Goal: Transaction & Acquisition: Purchase product/service

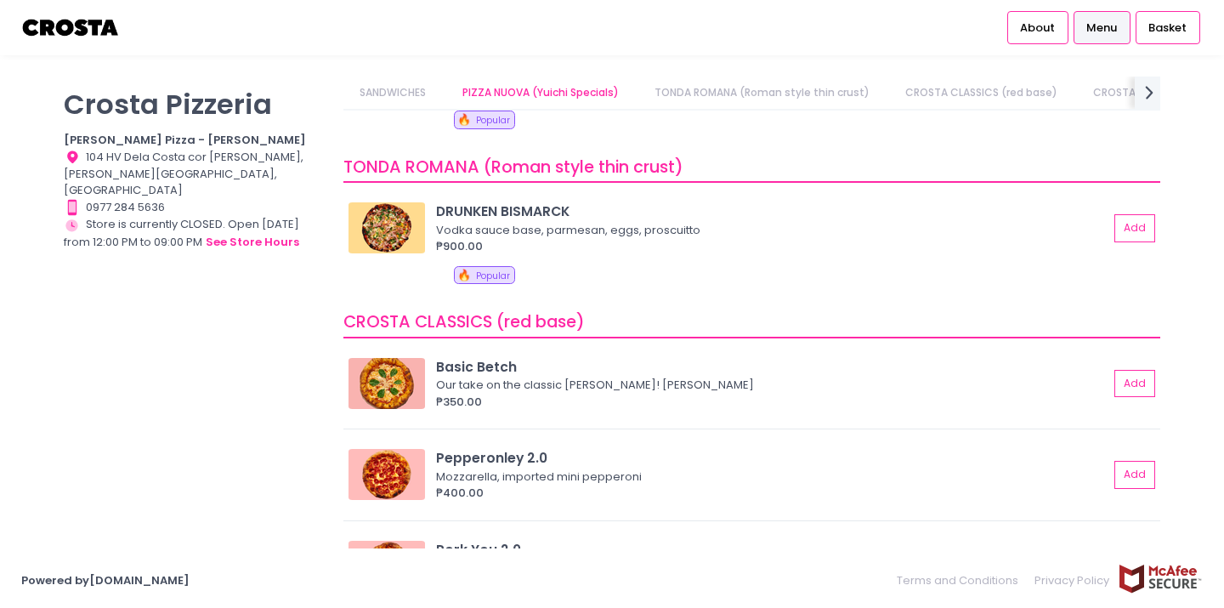
scroll to position [399, 0]
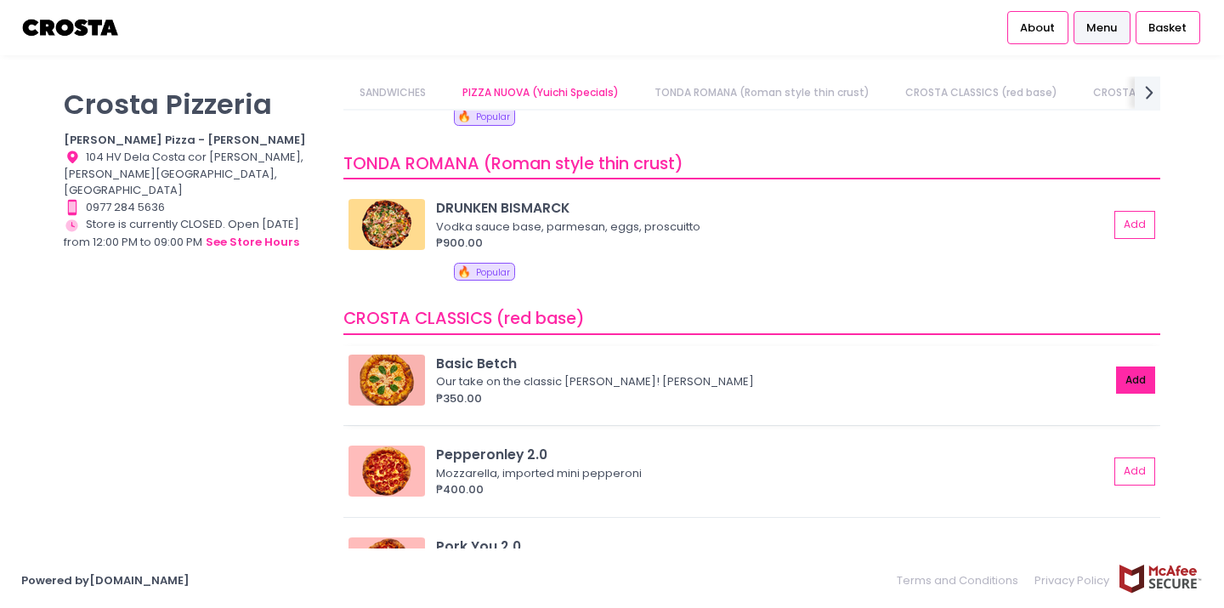
click at [1136, 382] on button "Add" at bounding box center [1135, 380] width 39 height 28
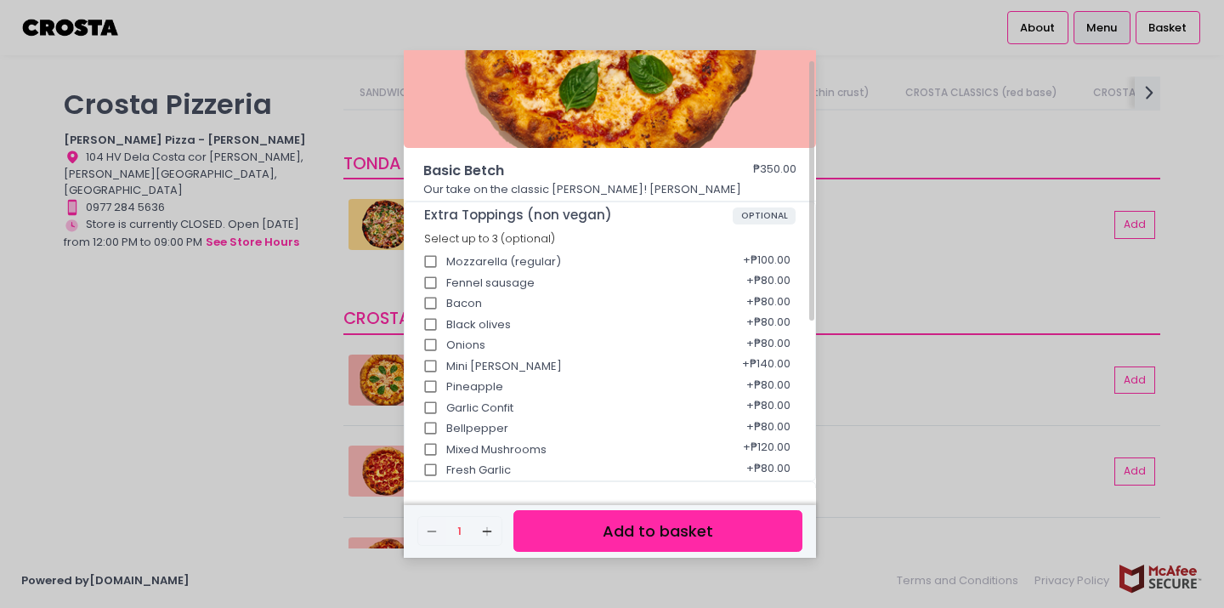
scroll to position [134, 0]
click at [627, 523] on button "Add to basket" at bounding box center [657, 531] width 289 height 42
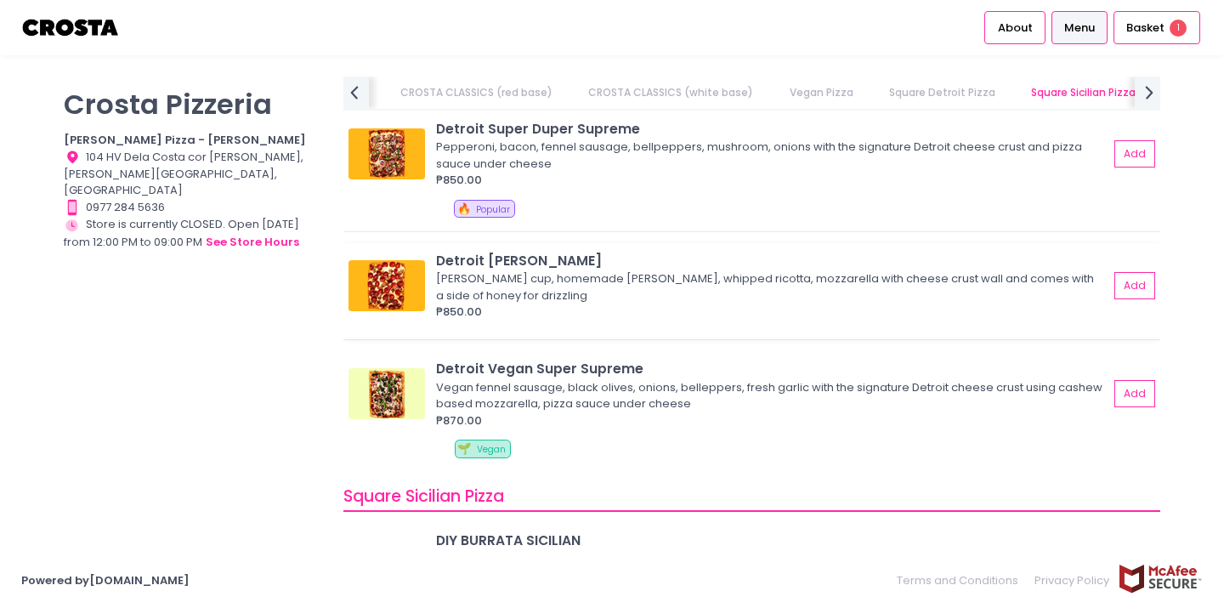
scroll to position [1961, 0]
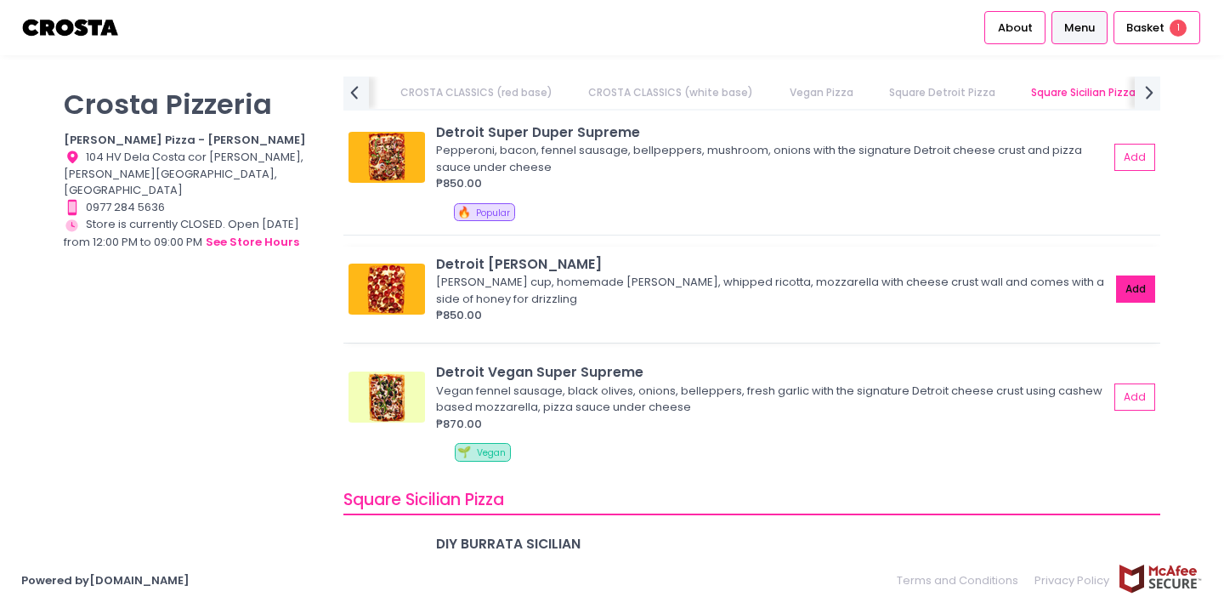
click at [1135, 290] on button "Add" at bounding box center [1135, 289] width 39 height 28
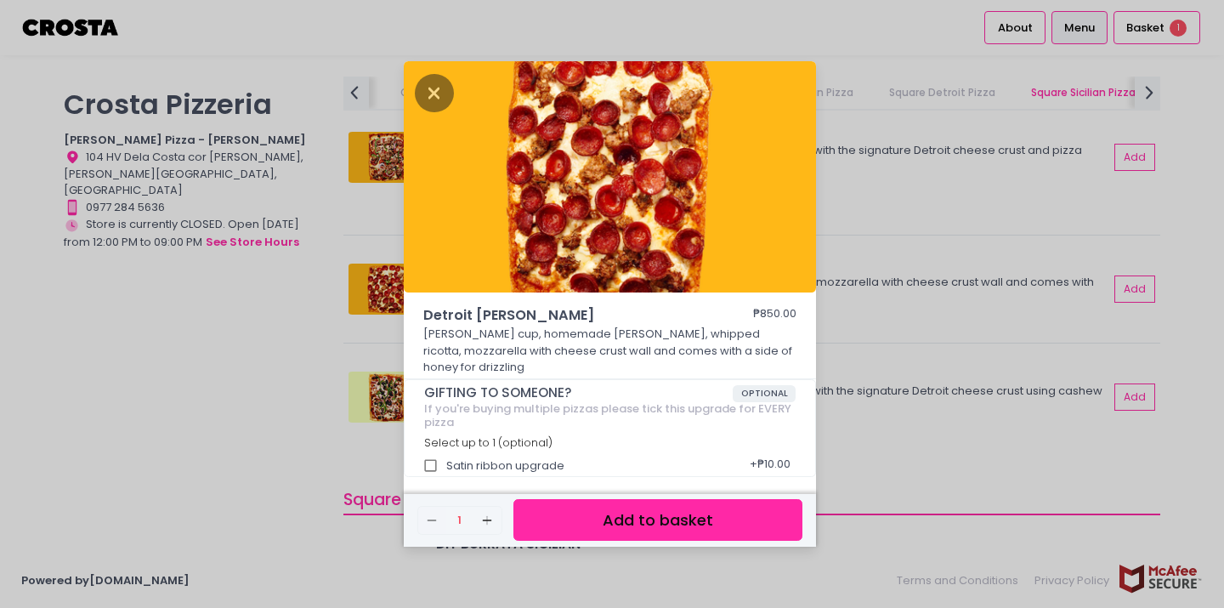
click at [643, 514] on button "Add to basket" at bounding box center [657, 520] width 289 height 42
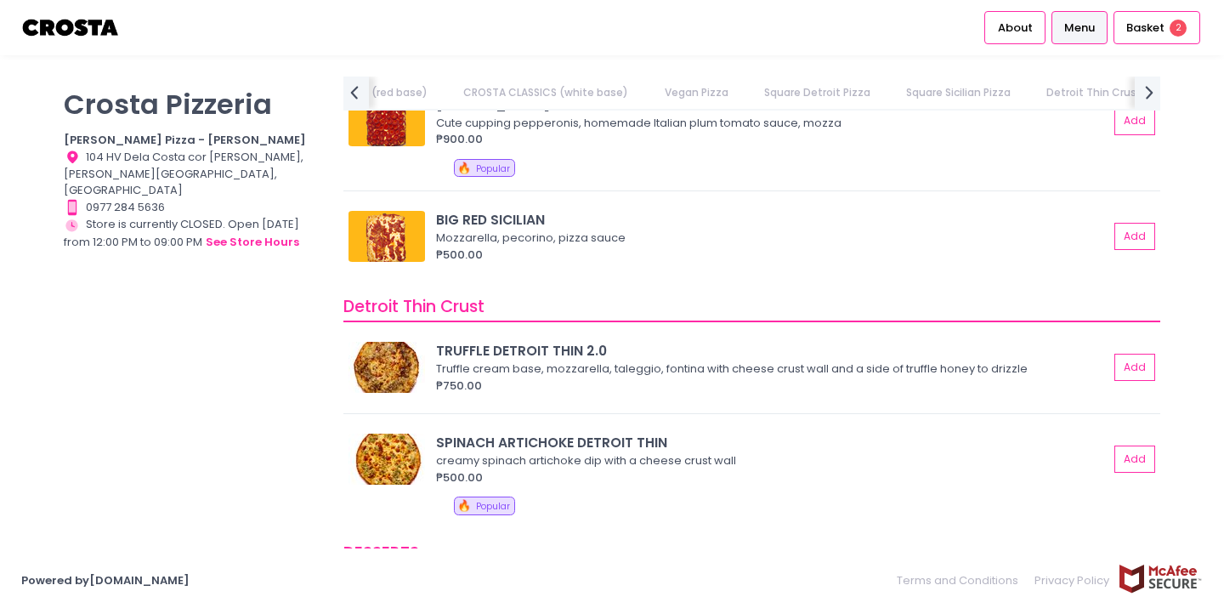
scroll to position [0, 0]
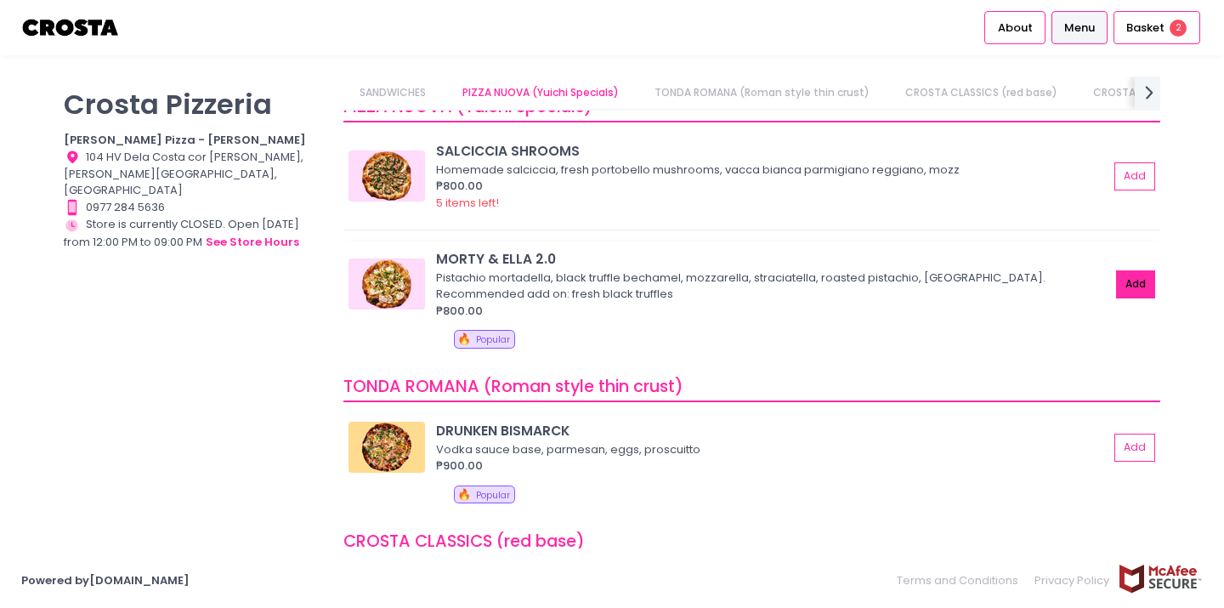
click at [1122, 282] on button "Add" at bounding box center [1135, 284] width 39 height 28
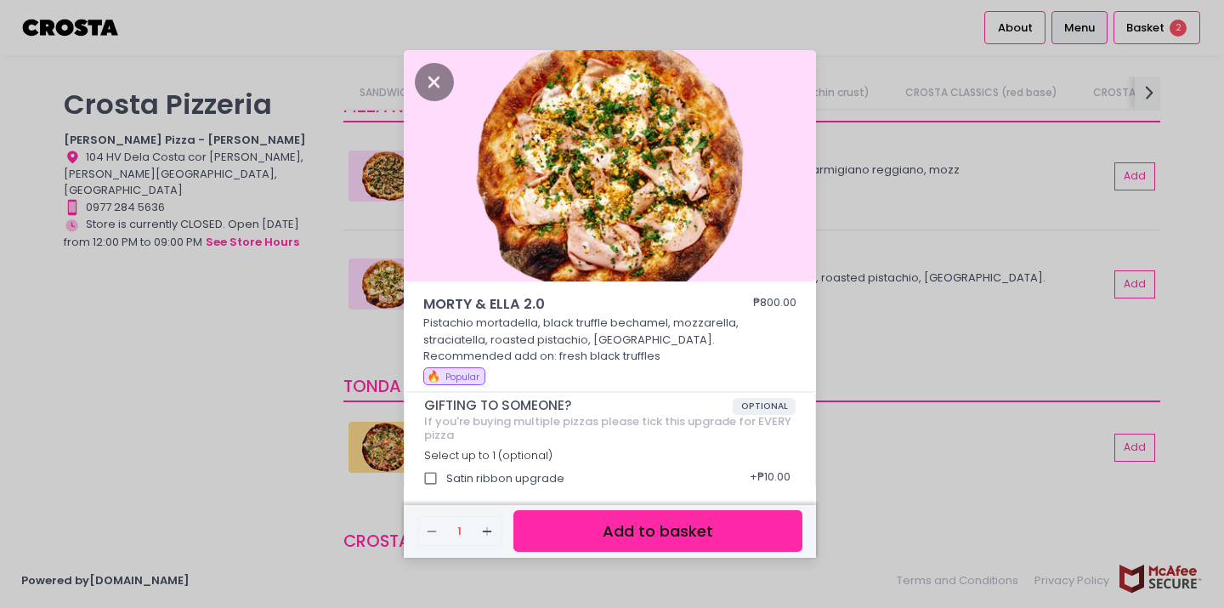
click at [648, 537] on button "Add to basket" at bounding box center [657, 531] width 289 height 42
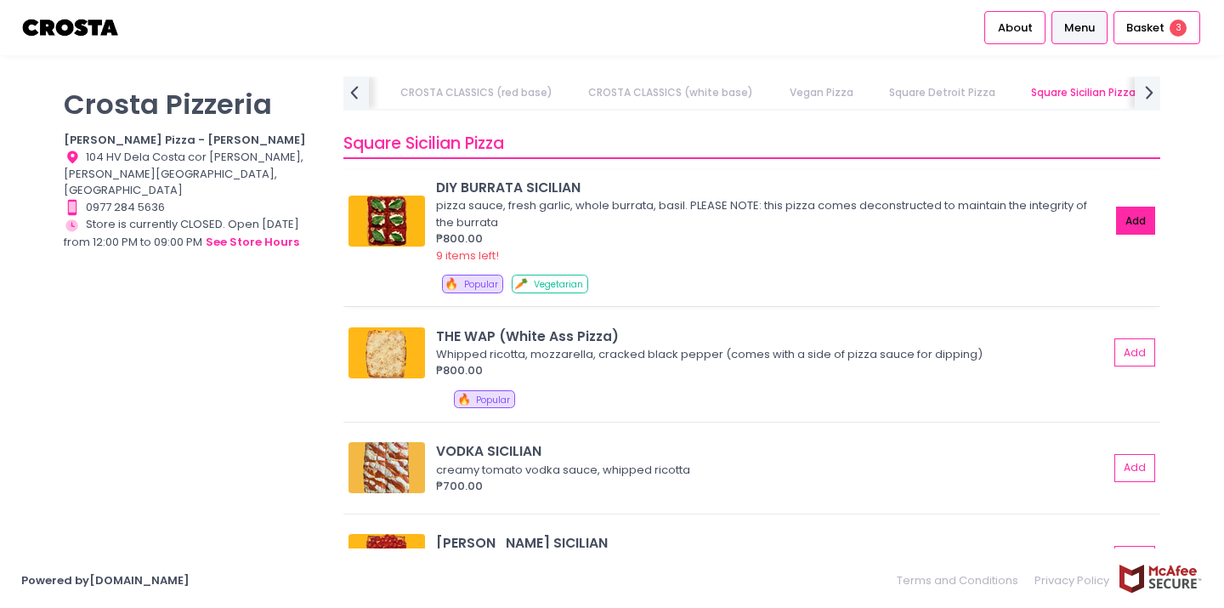
click at [1145, 227] on button "Add" at bounding box center [1135, 221] width 39 height 28
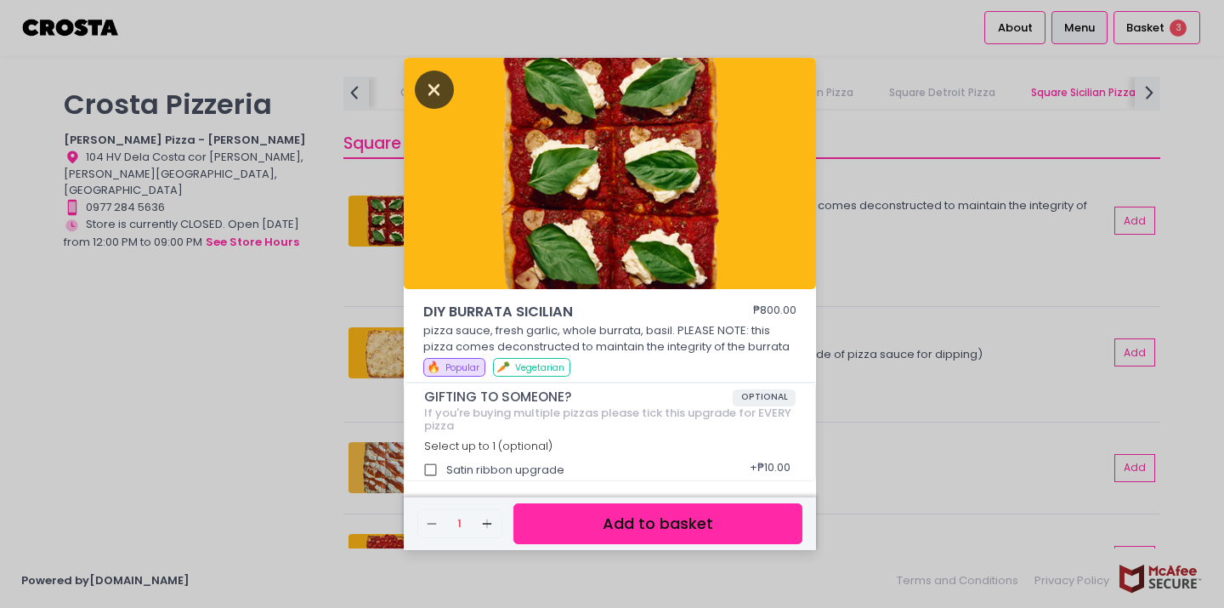
click at [432, 97] on icon "Close" at bounding box center [434, 90] width 39 height 38
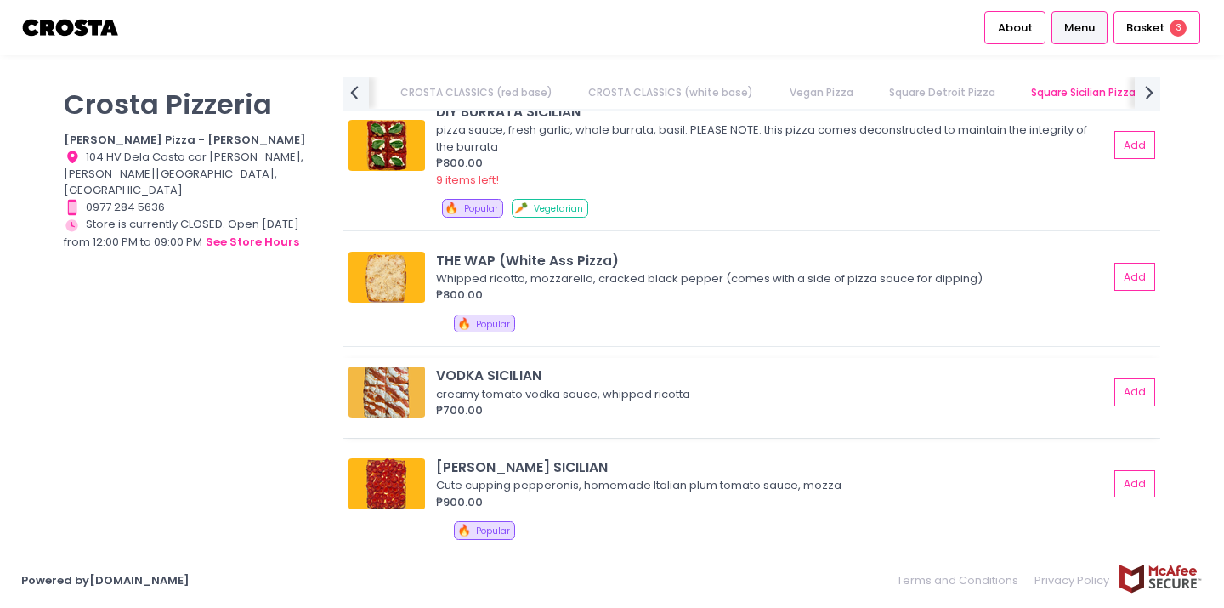
scroll to position [2406, 0]
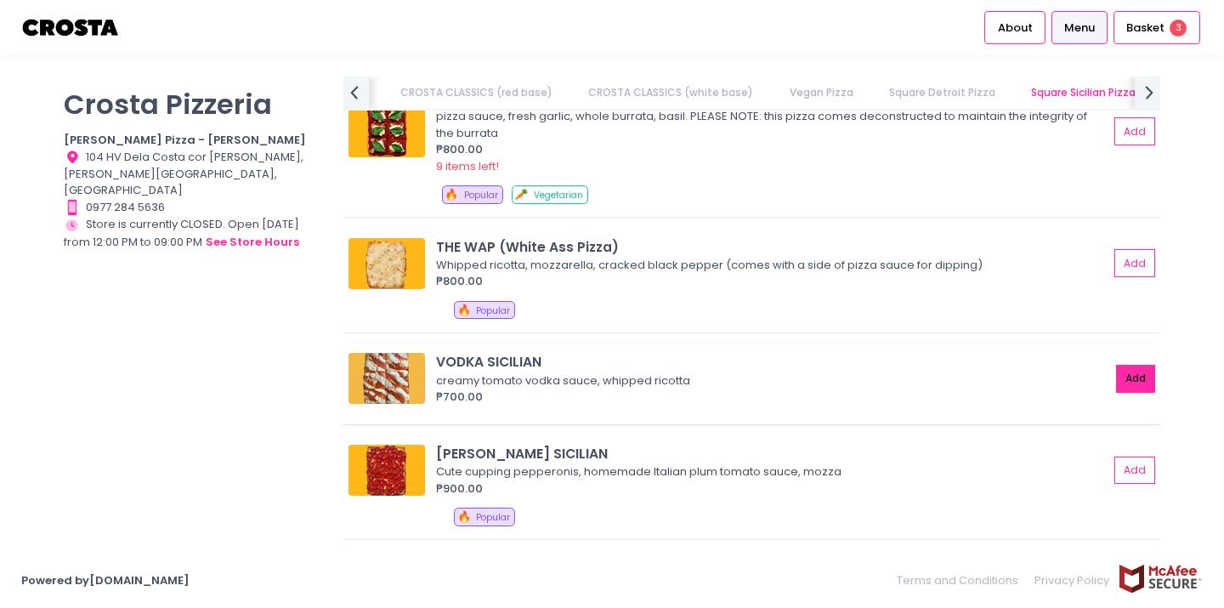
click at [1124, 380] on button "Add" at bounding box center [1135, 379] width 39 height 28
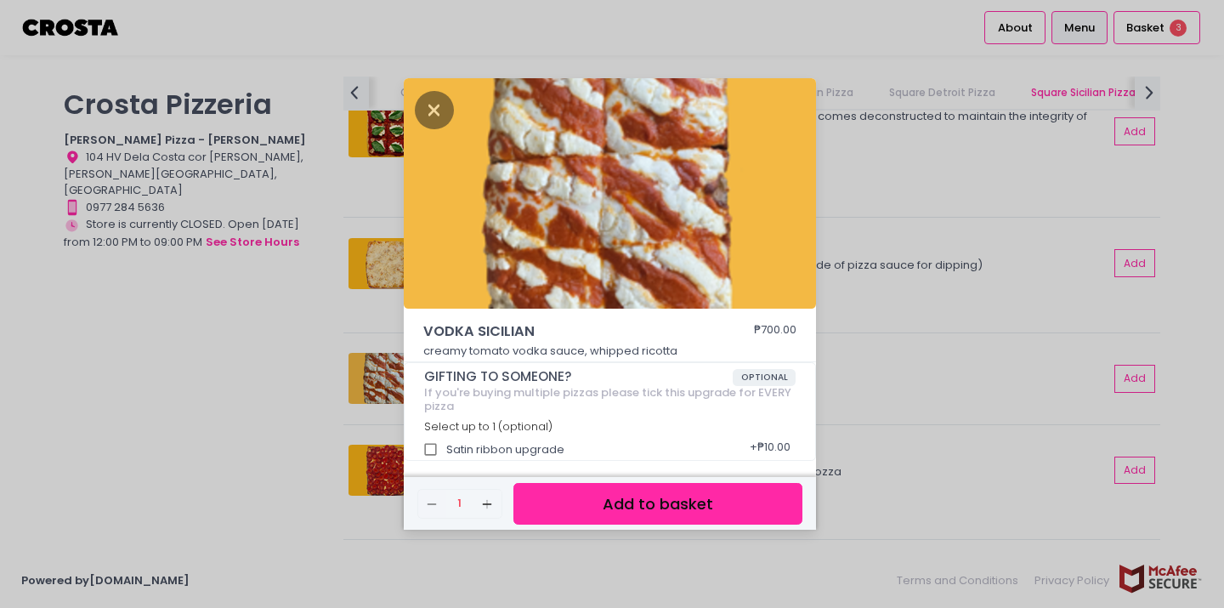
click at [718, 512] on button "Add to basket" at bounding box center [657, 504] width 289 height 42
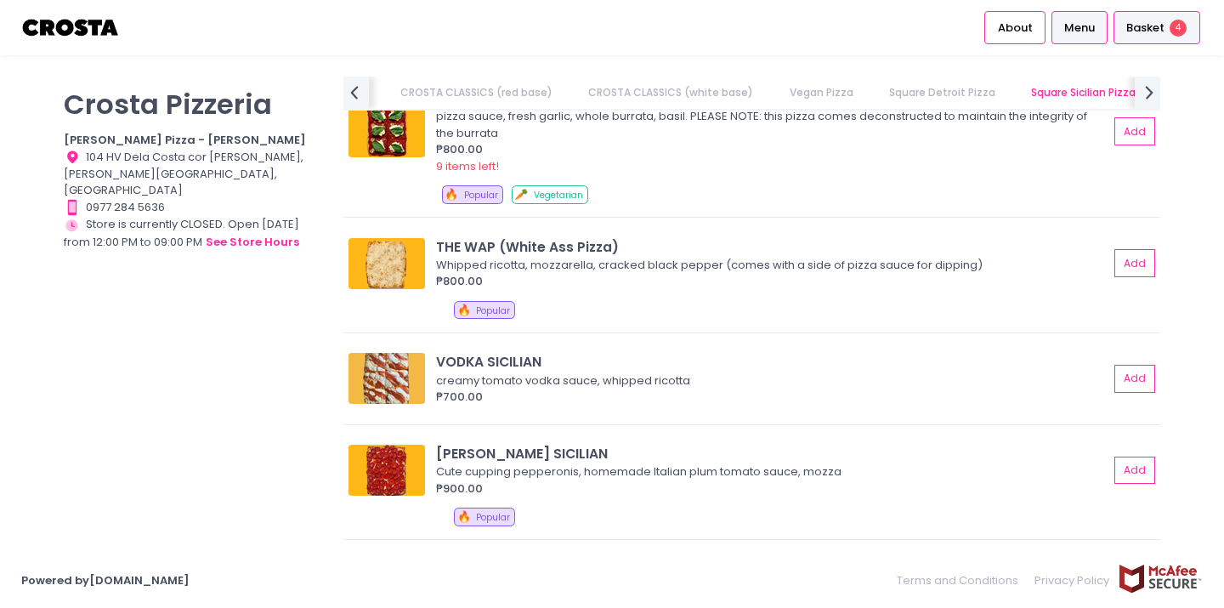
click at [1150, 22] on span "Basket" at bounding box center [1145, 28] width 38 height 17
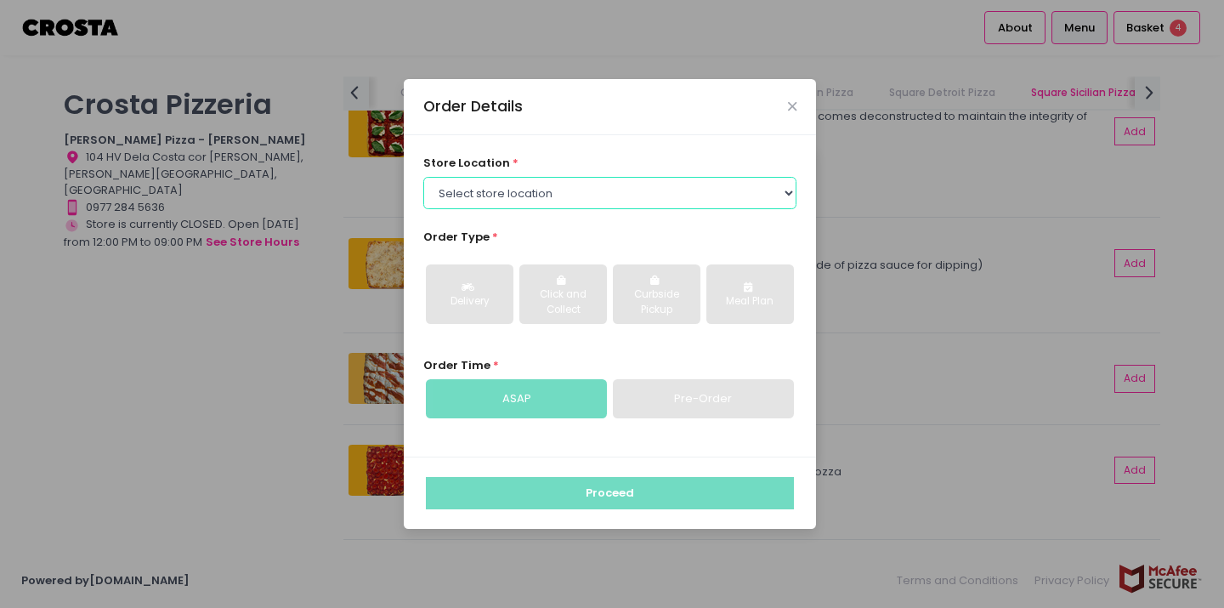
click at [721, 190] on select "Select store location [PERSON_NAME] Pizza - [PERSON_NAME] Pizza - [GEOGRAPHIC_D…" at bounding box center [610, 193] width 374 height 32
select select "5fabb2e53664a8677beaeb89"
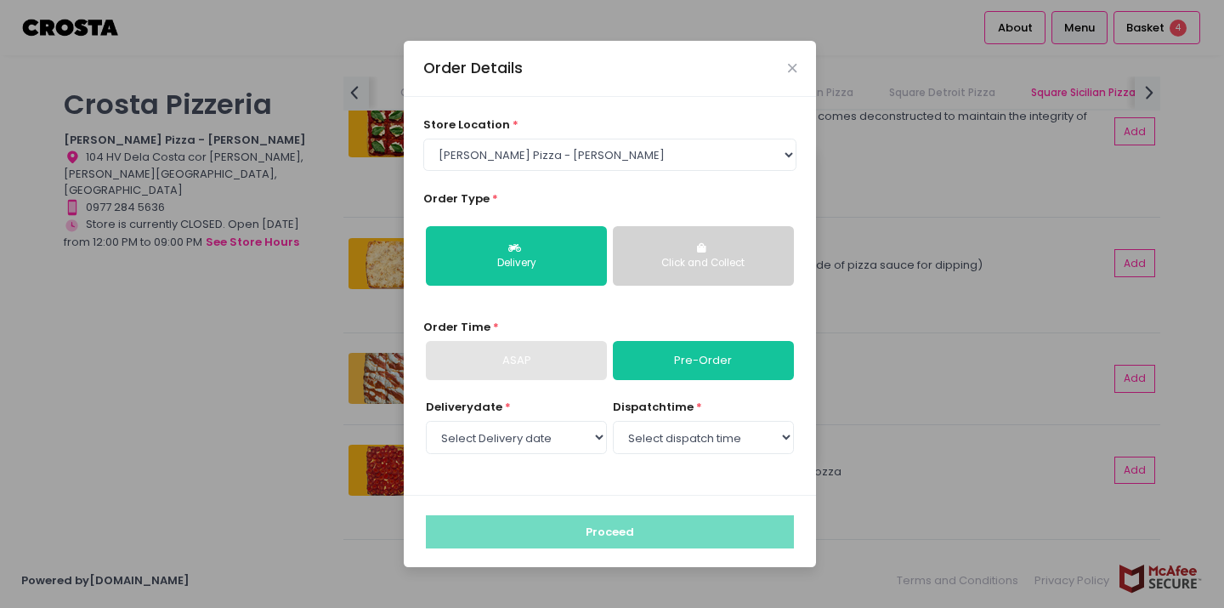
click at [688, 256] on div "Click and Collect" at bounding box center [703, 263] width 157 height 15
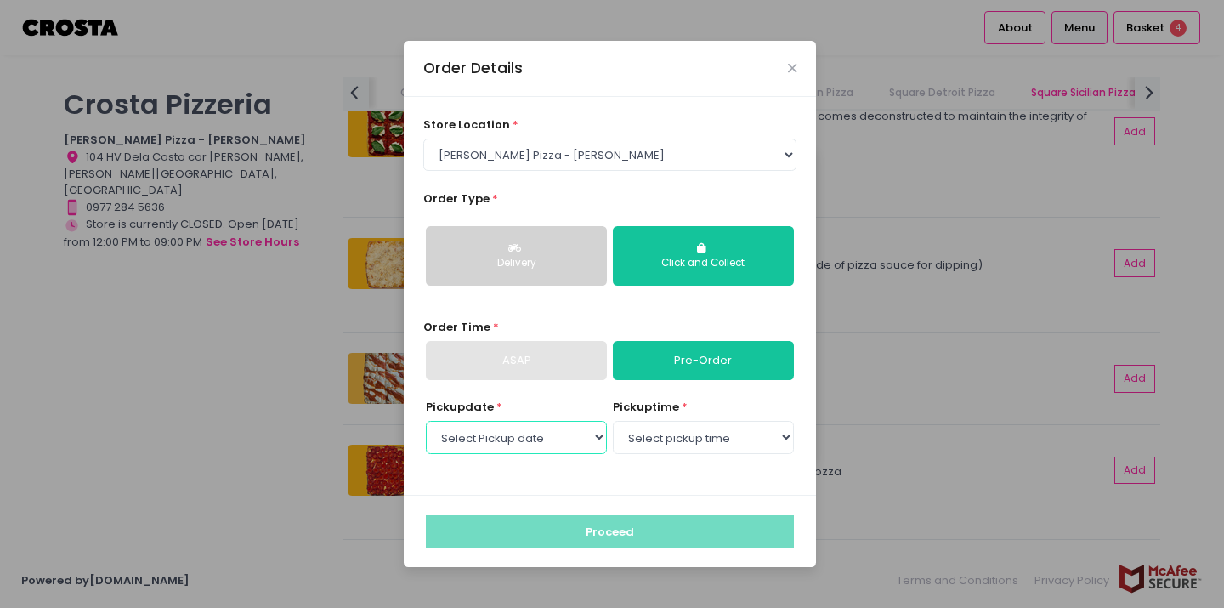
click at [590, 434] on select "Select Pickup date [DATE] [DATE] [DATE] [DATE] [DATE] [DATE]" at bounding box center [516, 437] width 181 height 32
select select "[DATE]"
select select "13:00"
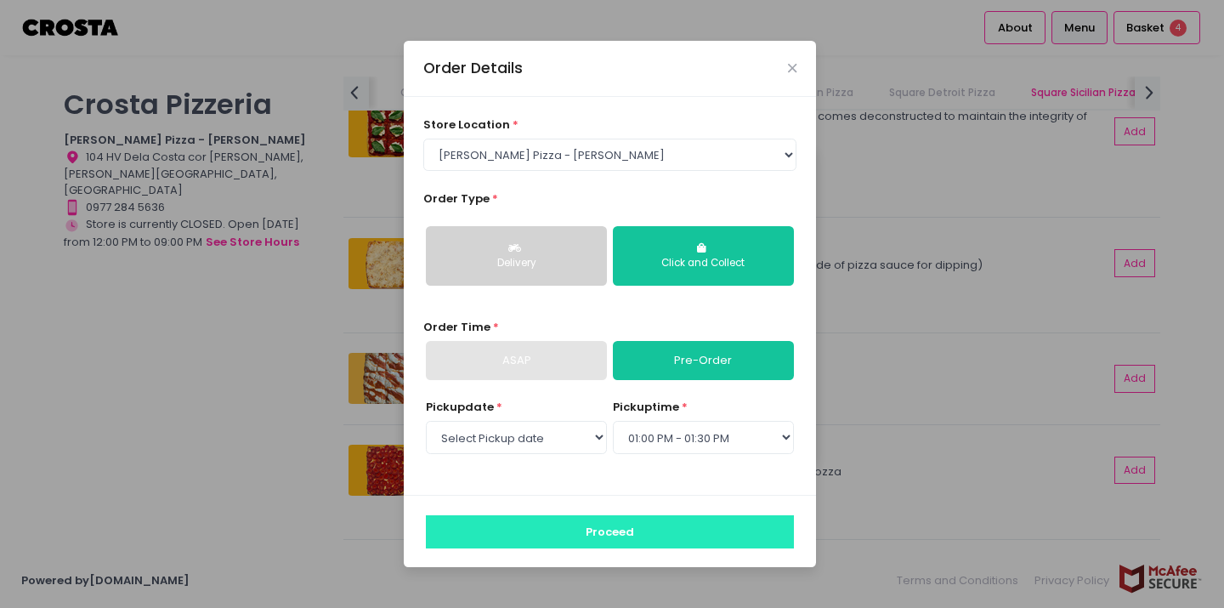
click at [688, 524] on button "Proceed" at bounding box center [610, 531] width 368 height 32
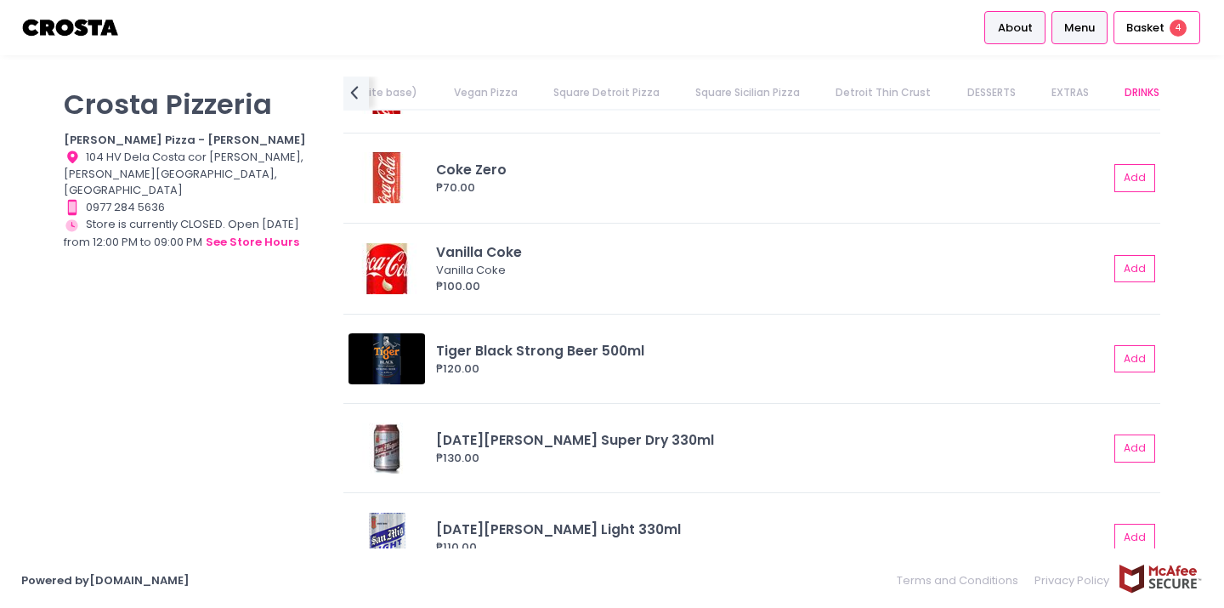
scroll to position [4064, 0]
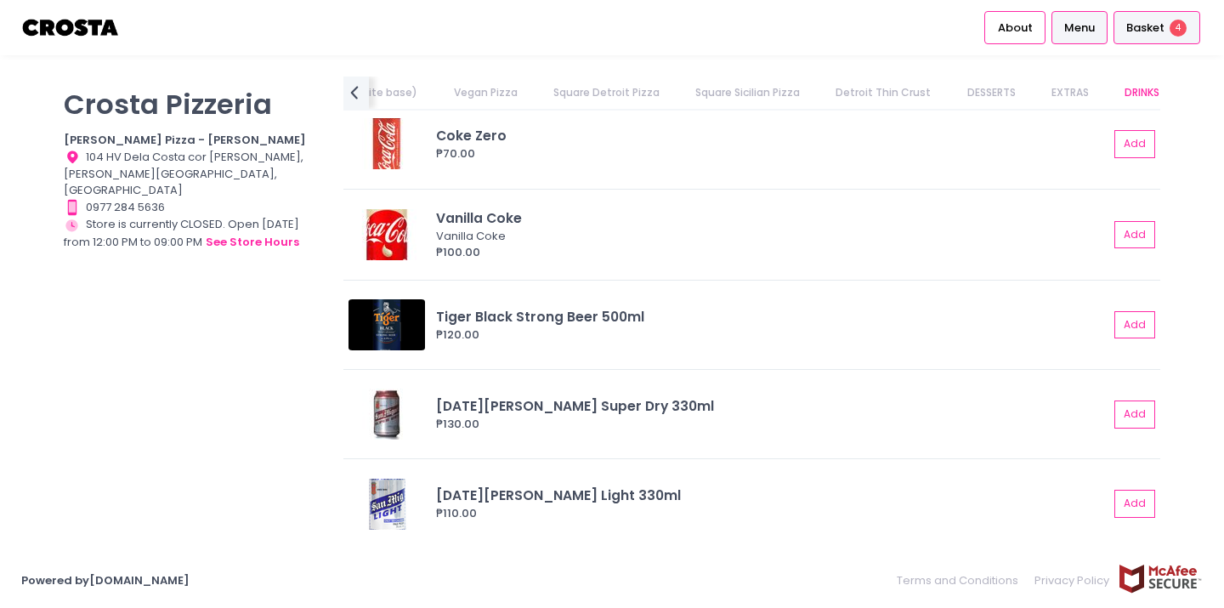
click at [1141, 25] on span "Basket" at bounding box center [1145, 28] width 38 height 17
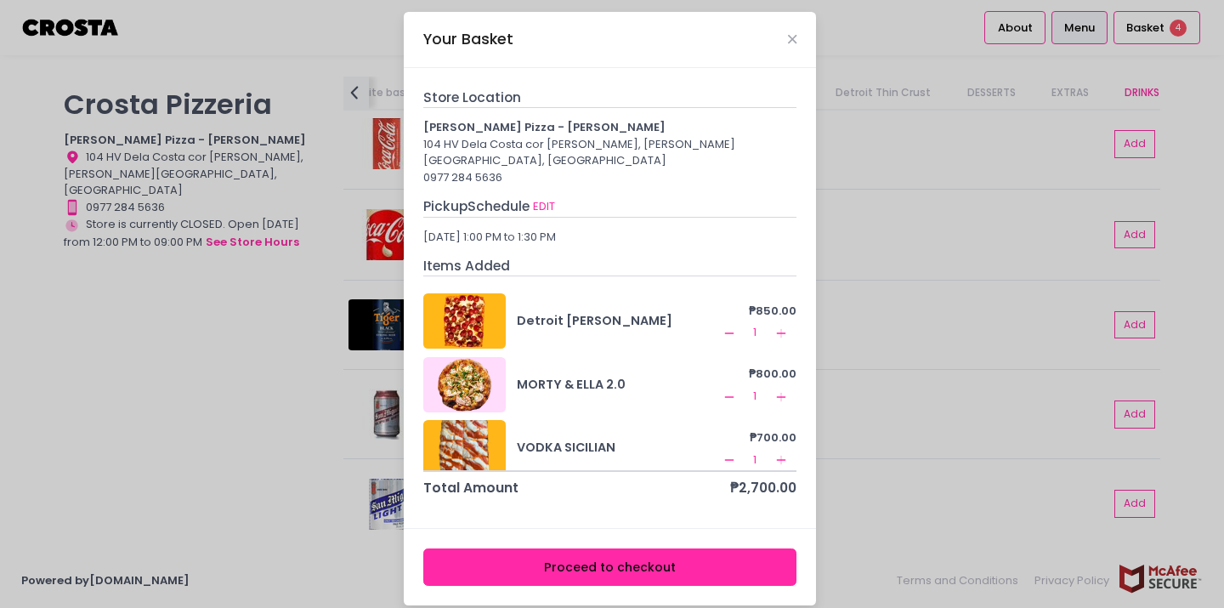
scroll to position [80, 0]
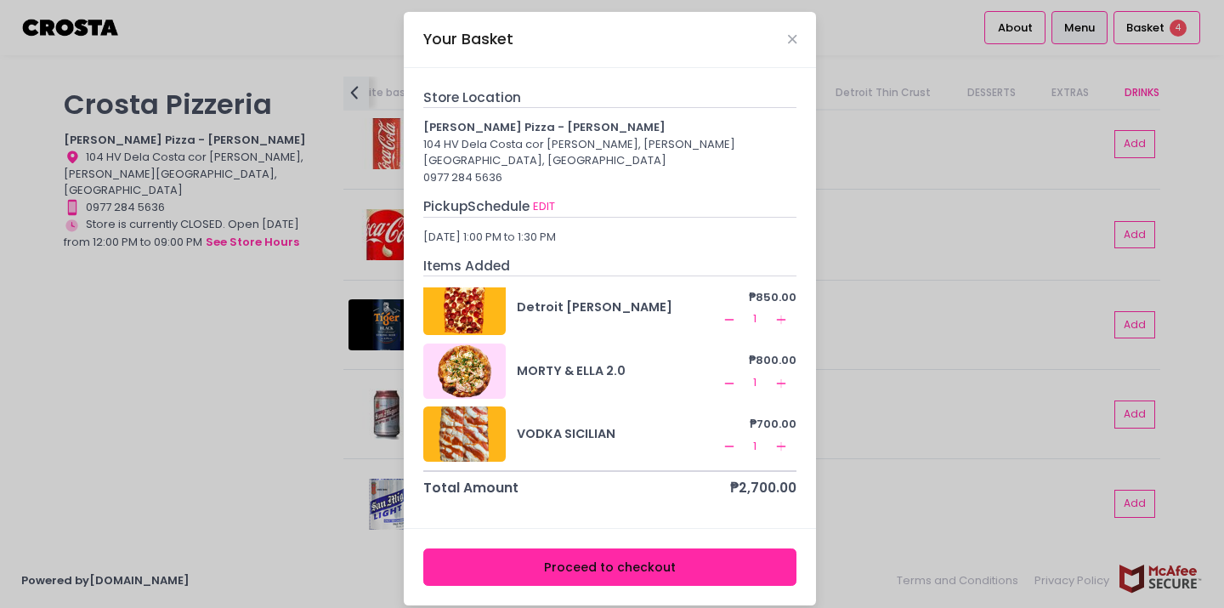
click at [655, 552] on button "Proceed to checkout" at bounding box center [610, 567] width 374 height 38
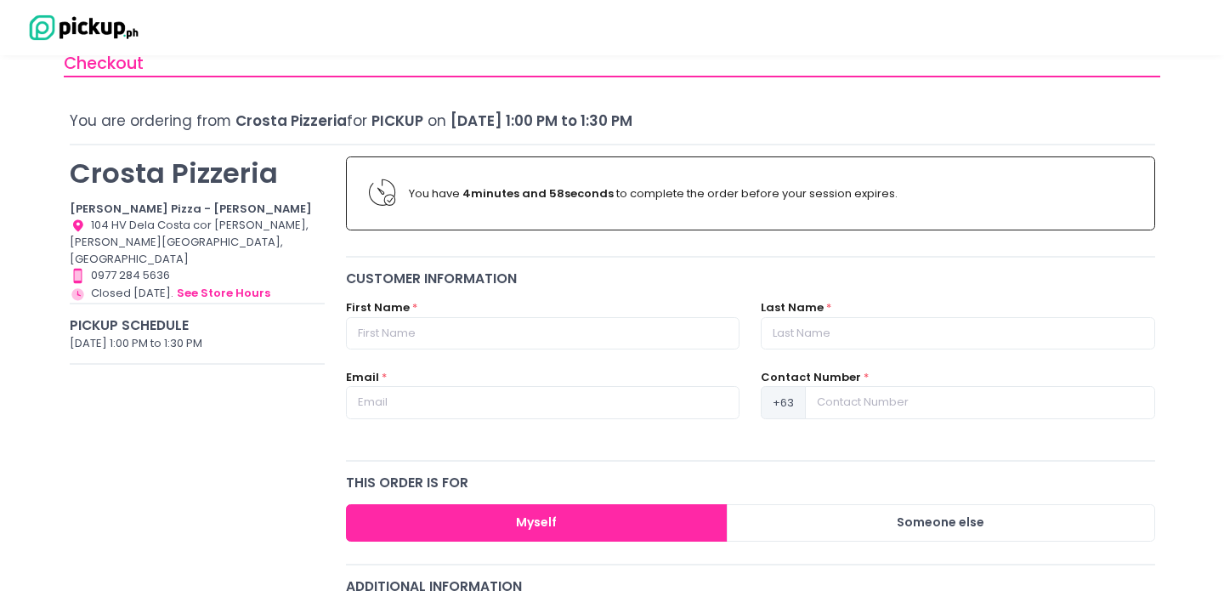
scroll to position [38, 0]
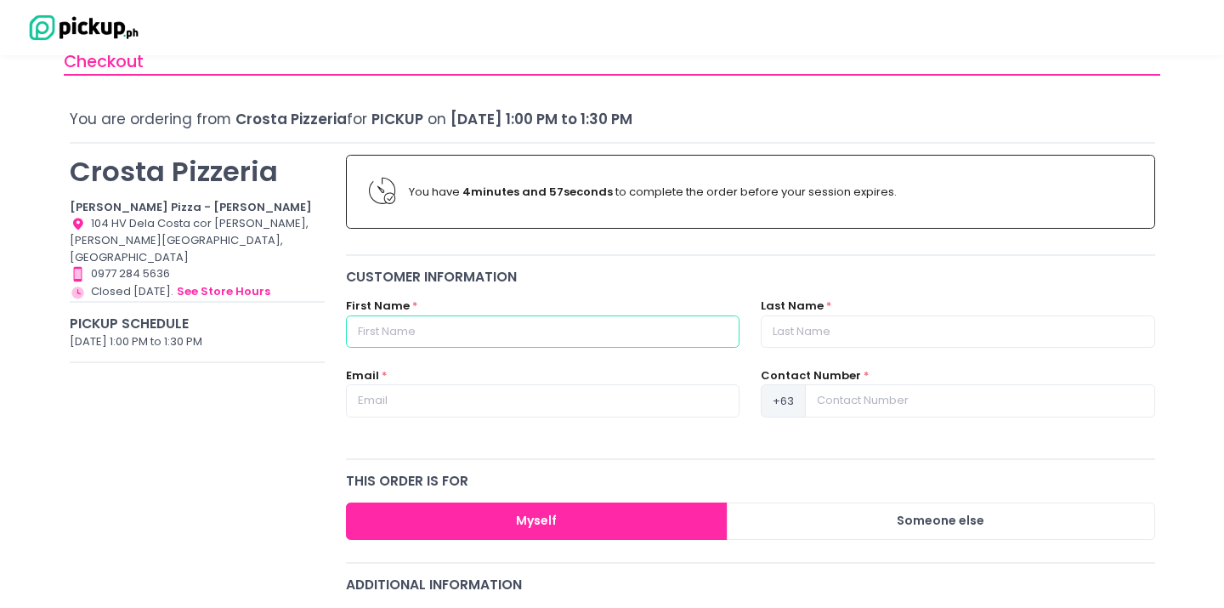
click at [710, 331] on input "text" at bounding box center [542, 331] width 393 height 32
type input "l"
type input "Alyssa"
type input "[PERSON_NAME]"
type input "[EMAIL_ADDRESS][DOMAIN_NAME]"
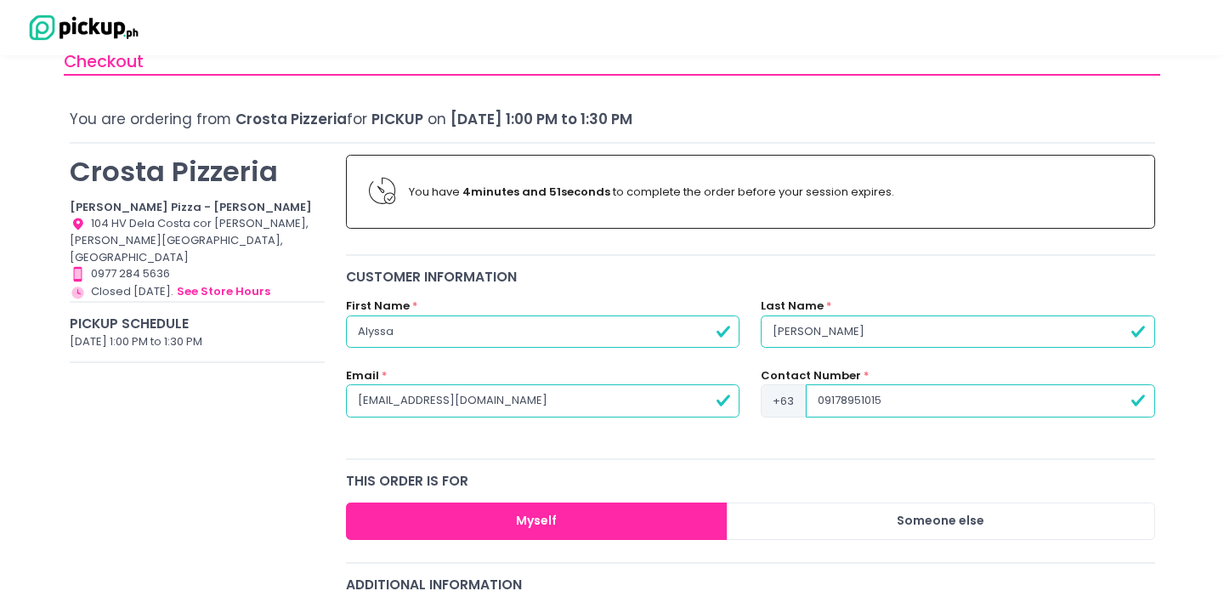
click at [829, 399] on input "09178951015" at bounding box center [980, 400] width 348 height 32
click at [824, 395] on input "09178951015" at bounding box center [980, 400] width 348 height 32
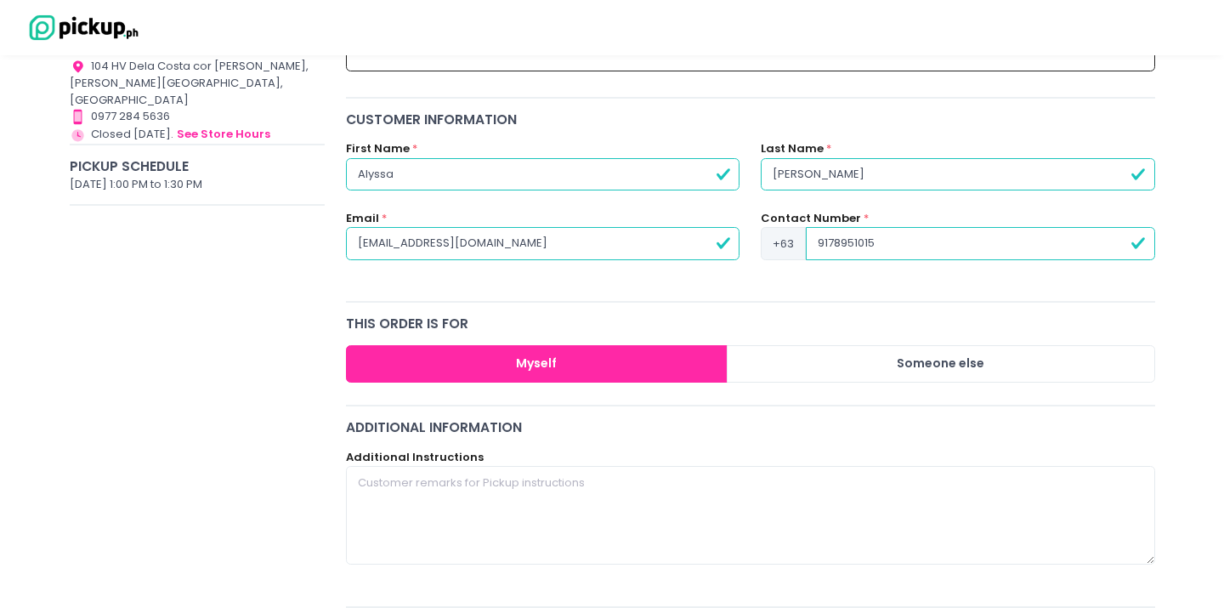
scroll to position [331, 0]
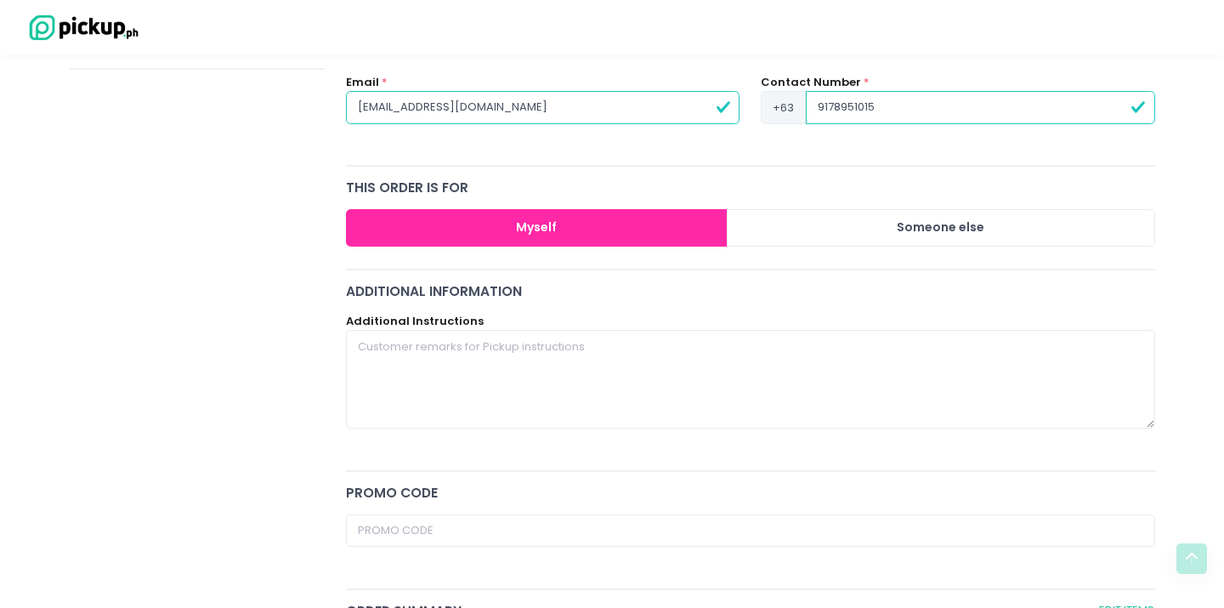
type input "9178951015"
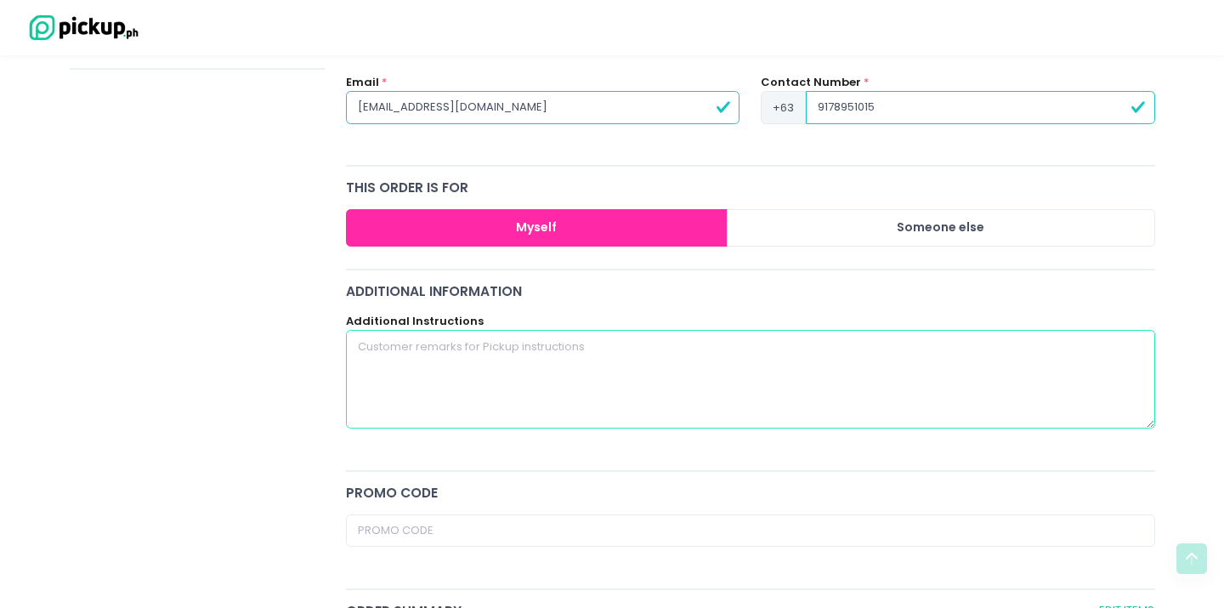
click at [829, 372] on textarea at bounding box center [750, 379] width 809 height 99
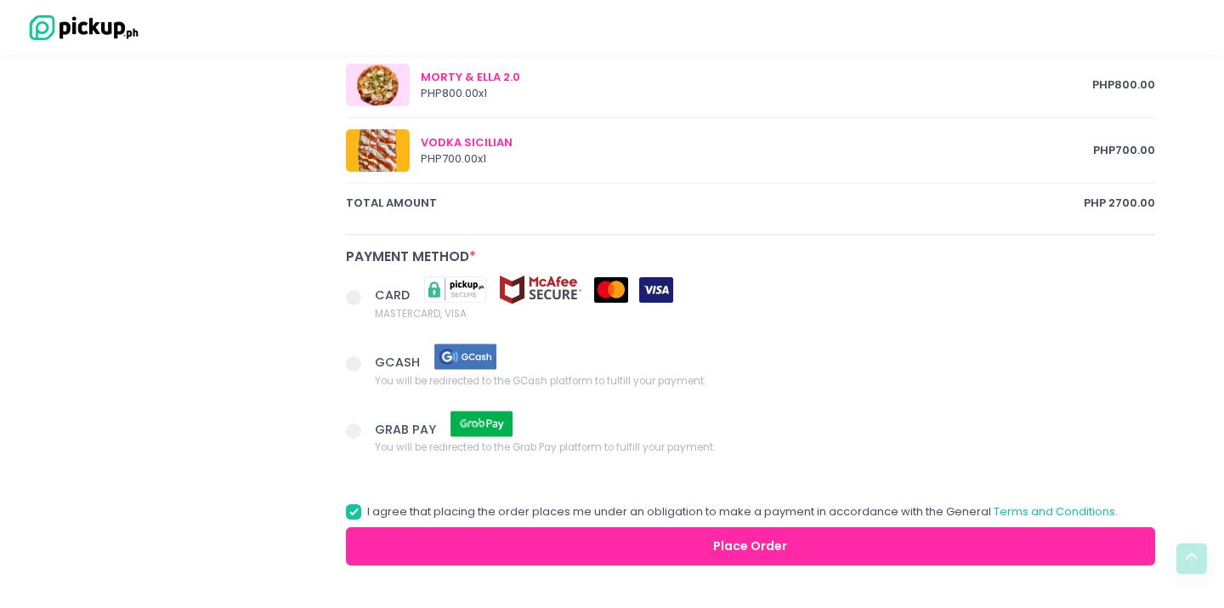
scroll to position [1069, 0]
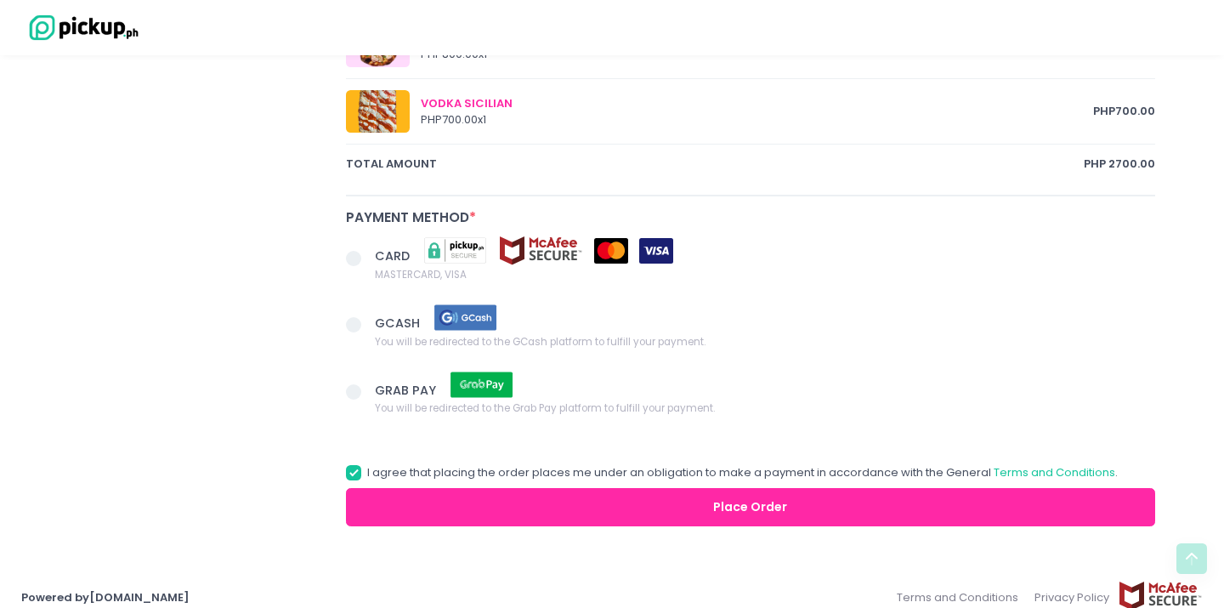
click at [354, 323] on span at bounding box center [353, 324] width 15 height 15
click at [367, 323] on input "GCASH You will be redirected to the GCash platform to fulfill your payment." at bounding box center [372, 321] width 11 height 11
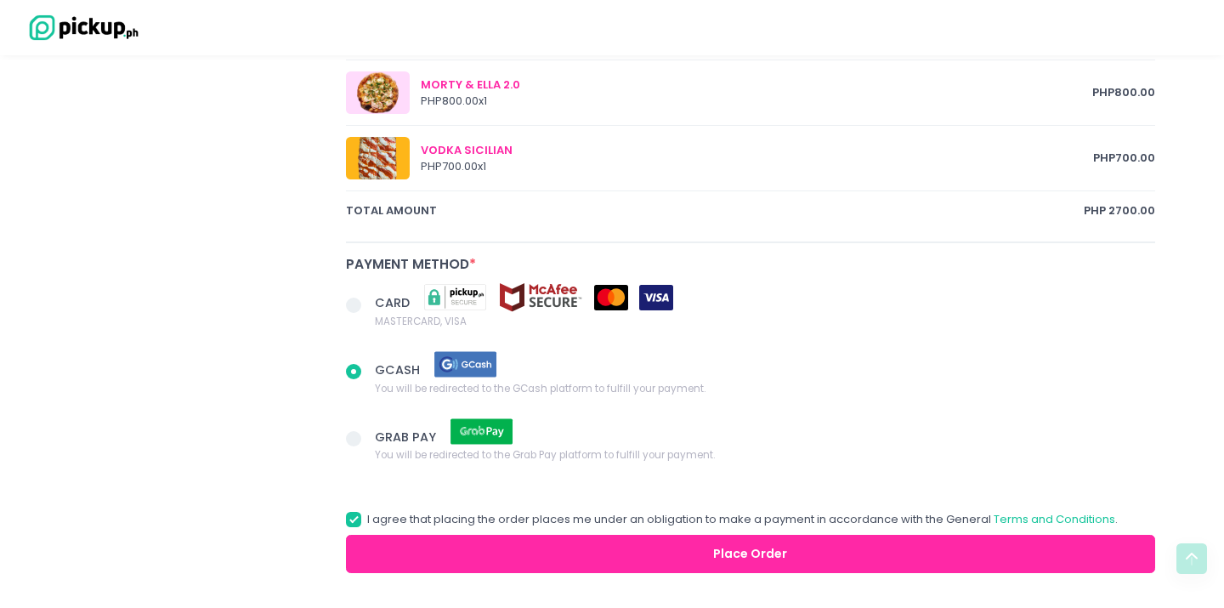
scroll to position [1086, 0]
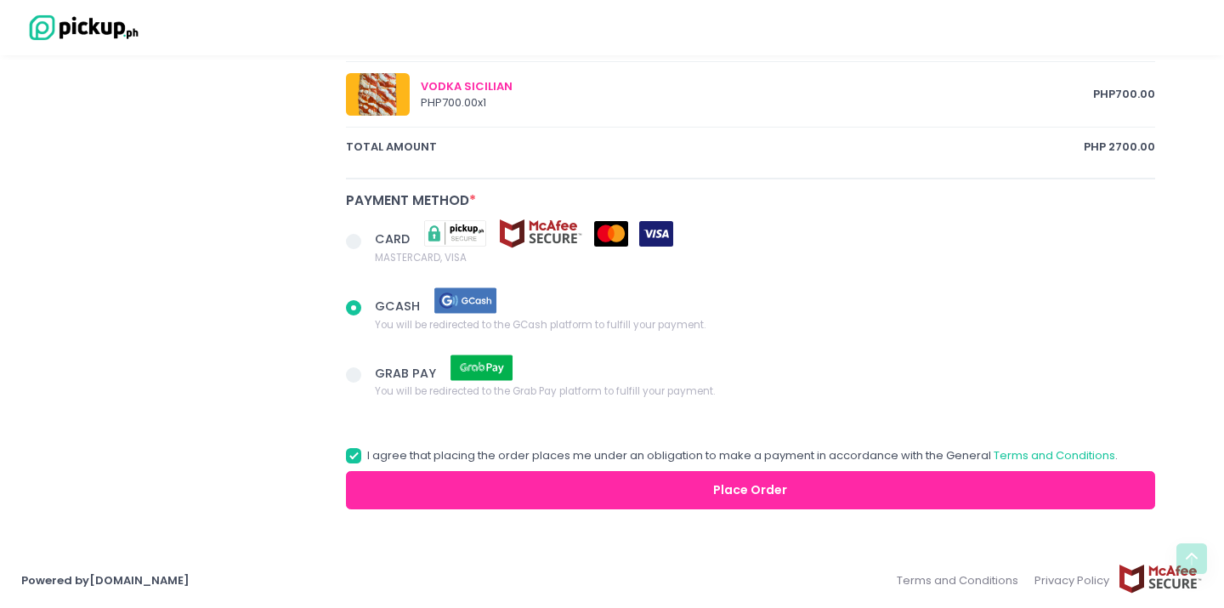
click at [526, 484] on button "Place Order" at bounding box center [750, 490] width 809 height 38
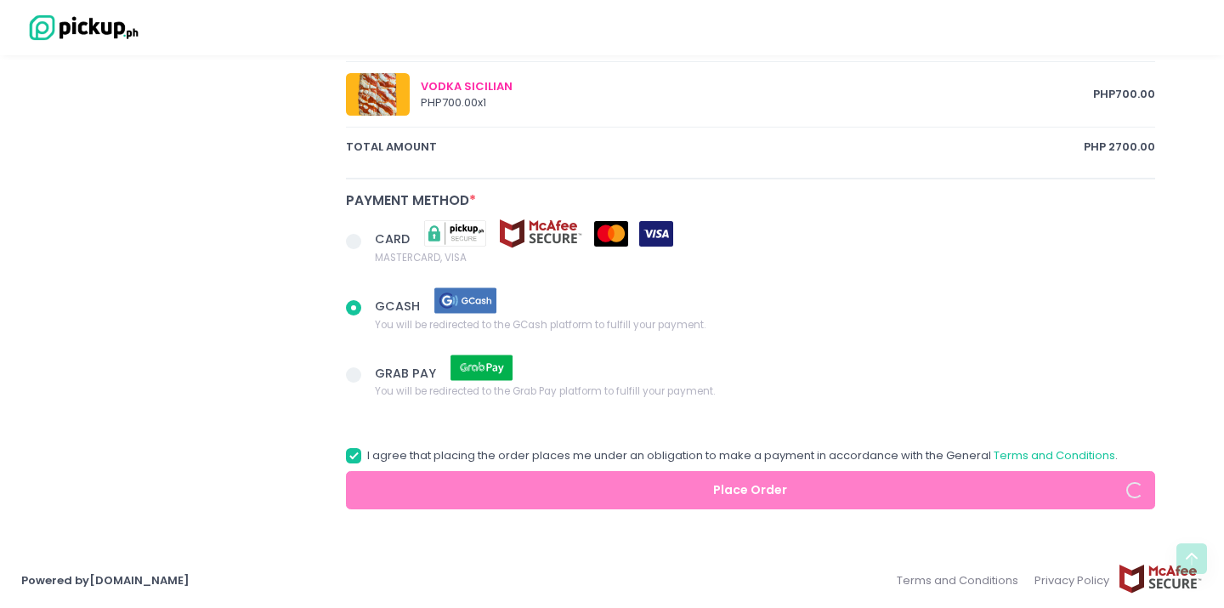
radio input "true"
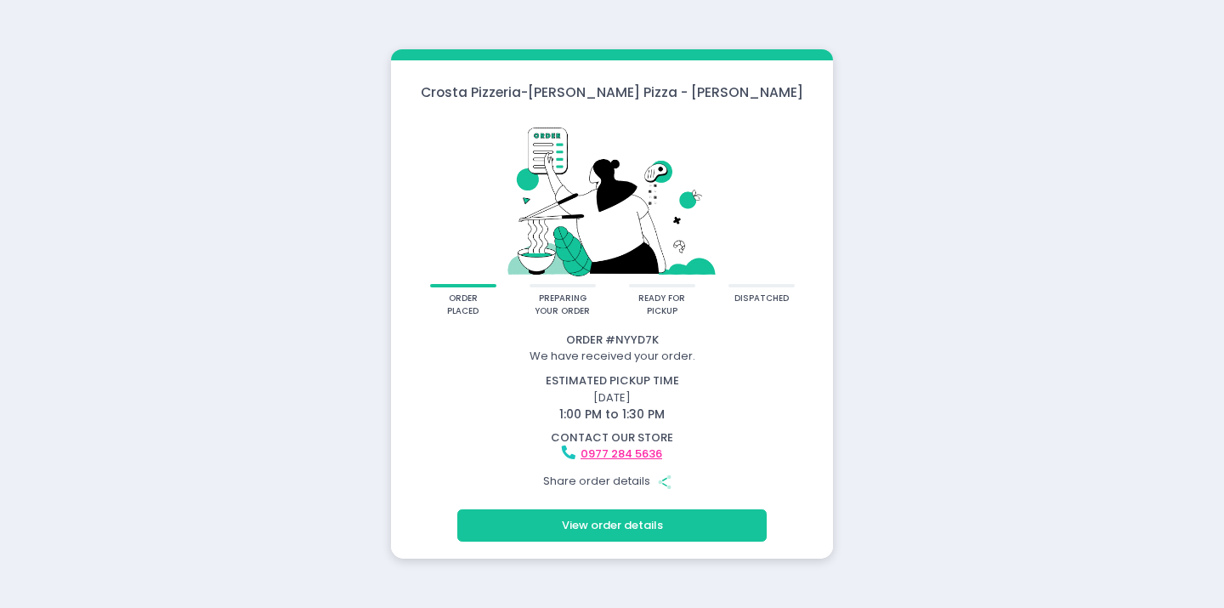
click at [659, 525] on button "View order details" at bounding box center [611, 525] width 309 height 32
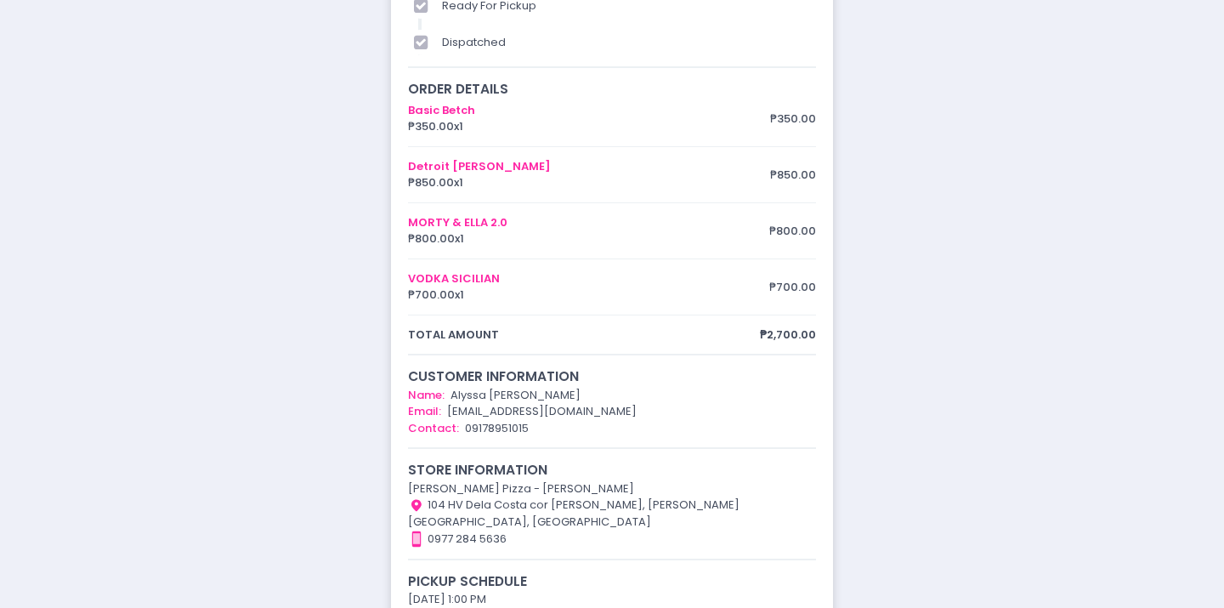
scroll to position [156, 0]
